Goal: Task Accomplishment & Management: Manage account settings

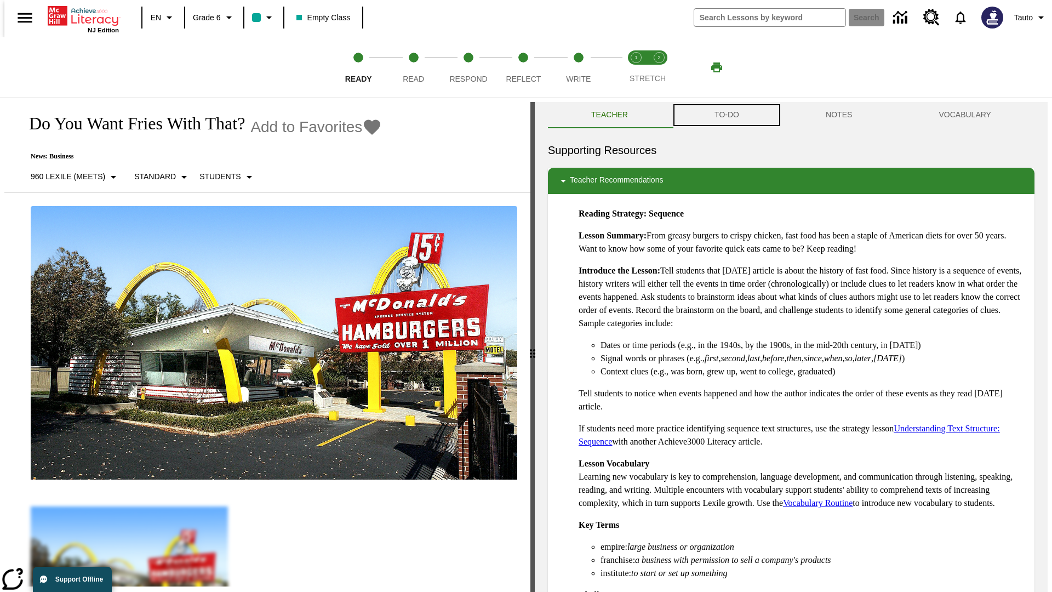
click at [726, 115] on button "TO-DO" at bounding box center [726, 115] width 111 height 26
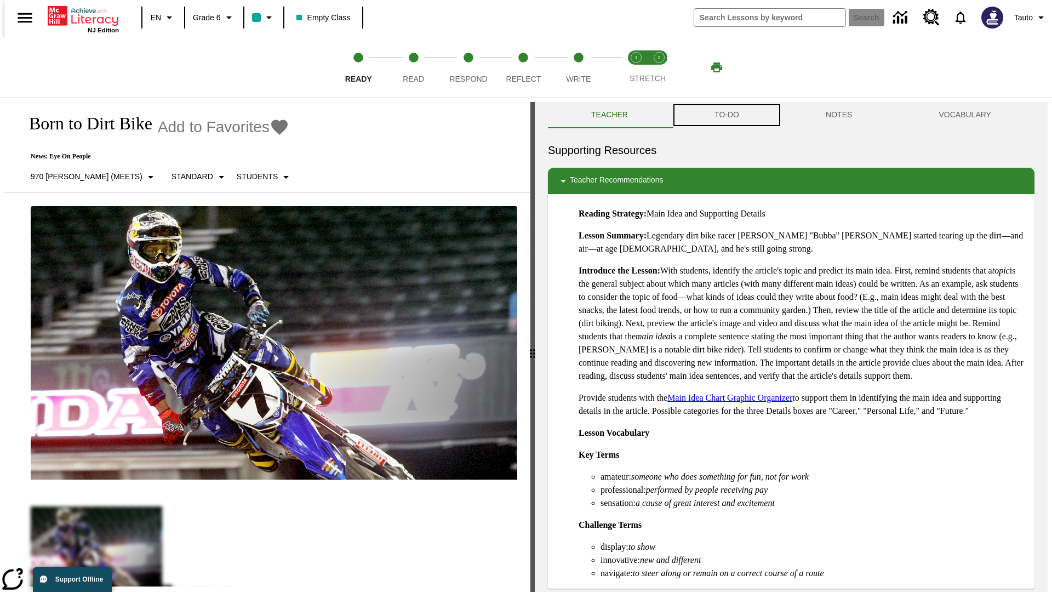
click at [726, 115] on button "TO-DO" at bounding box center [726, 115] width 111 height 26
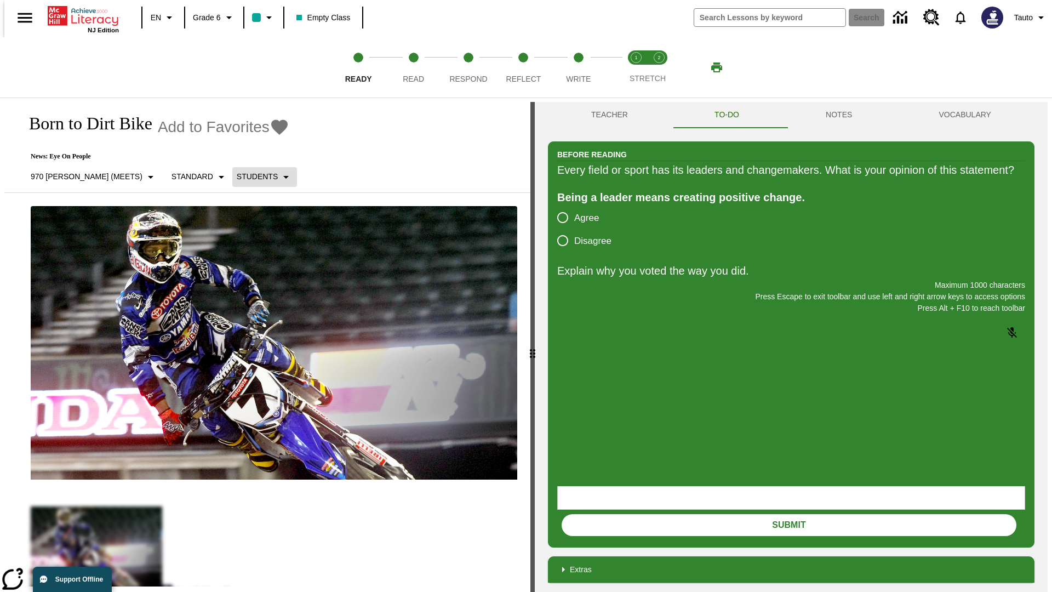
click at [237, 176] on p "Students" at bounding box center [257, 177] width 41 height 12
